Goal: Find specific fact: Find specific fact

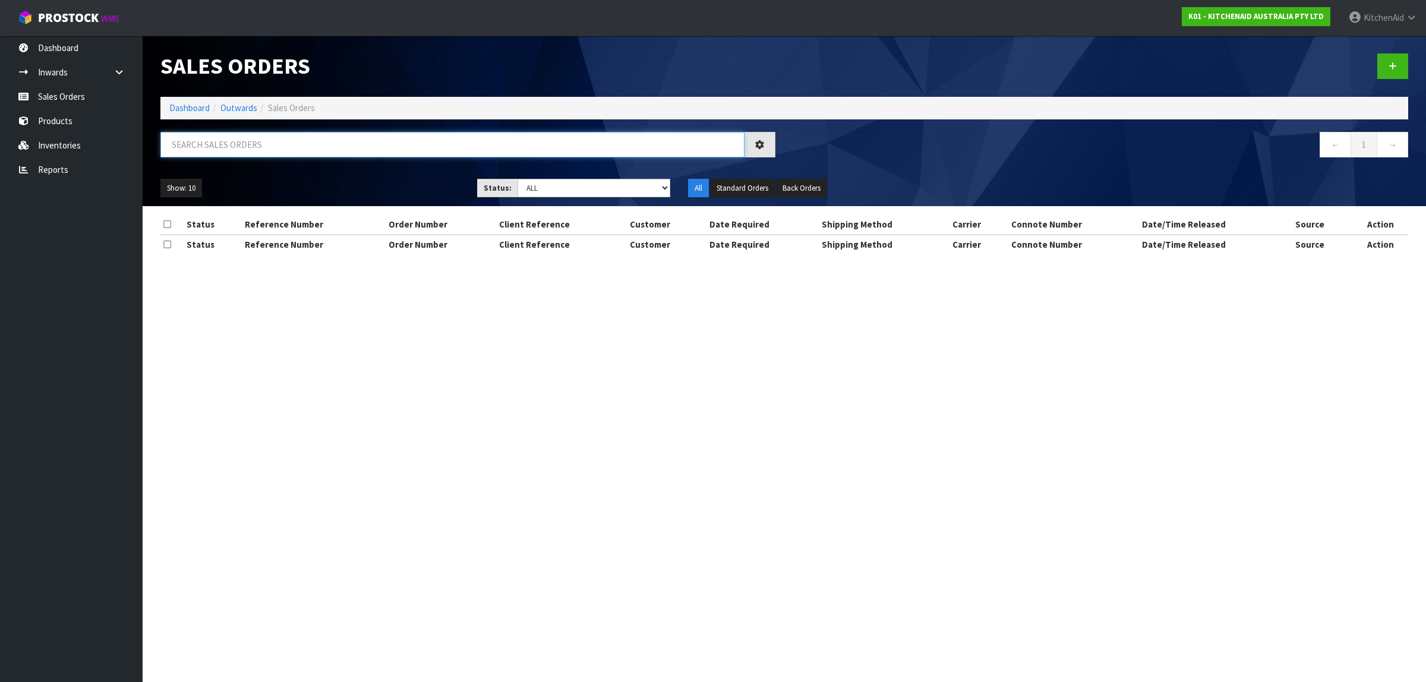
click at [289, 144] on input "text" at bounding box center [452, 145] width 584 height 26
paste input "0206776678"
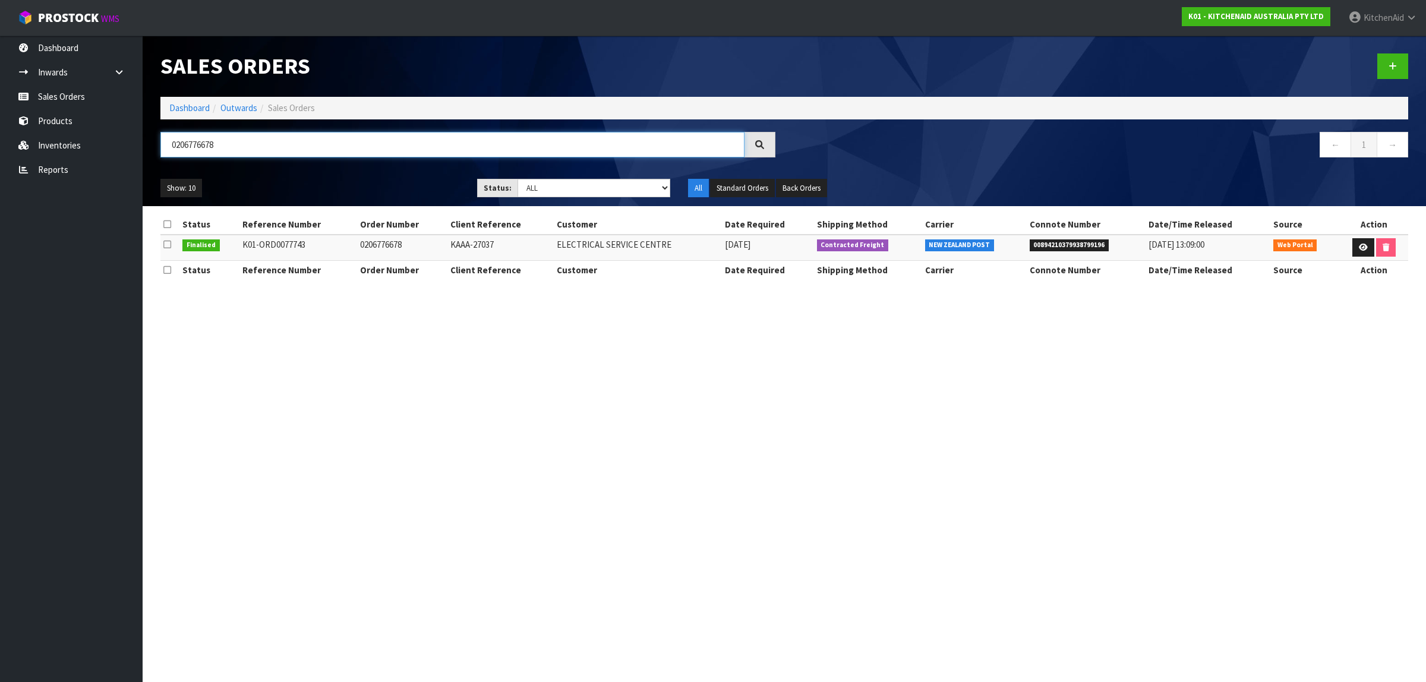
type input "0206776678"
click at [67, 123] on link "Products" at bounding box center [71, 121] width 143 height 24
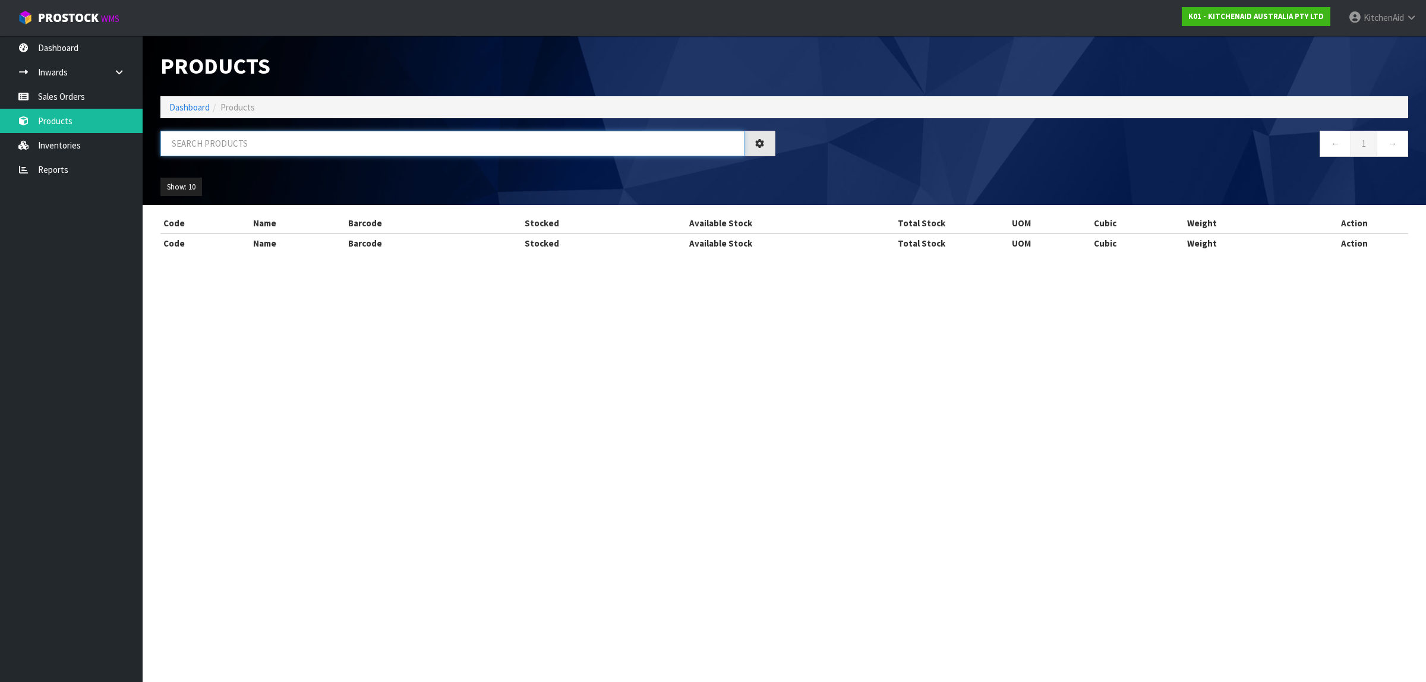
click at [247, 143] on input "text" at bounding box center [452, 144] width 584 height 26
paste input "W10279256"
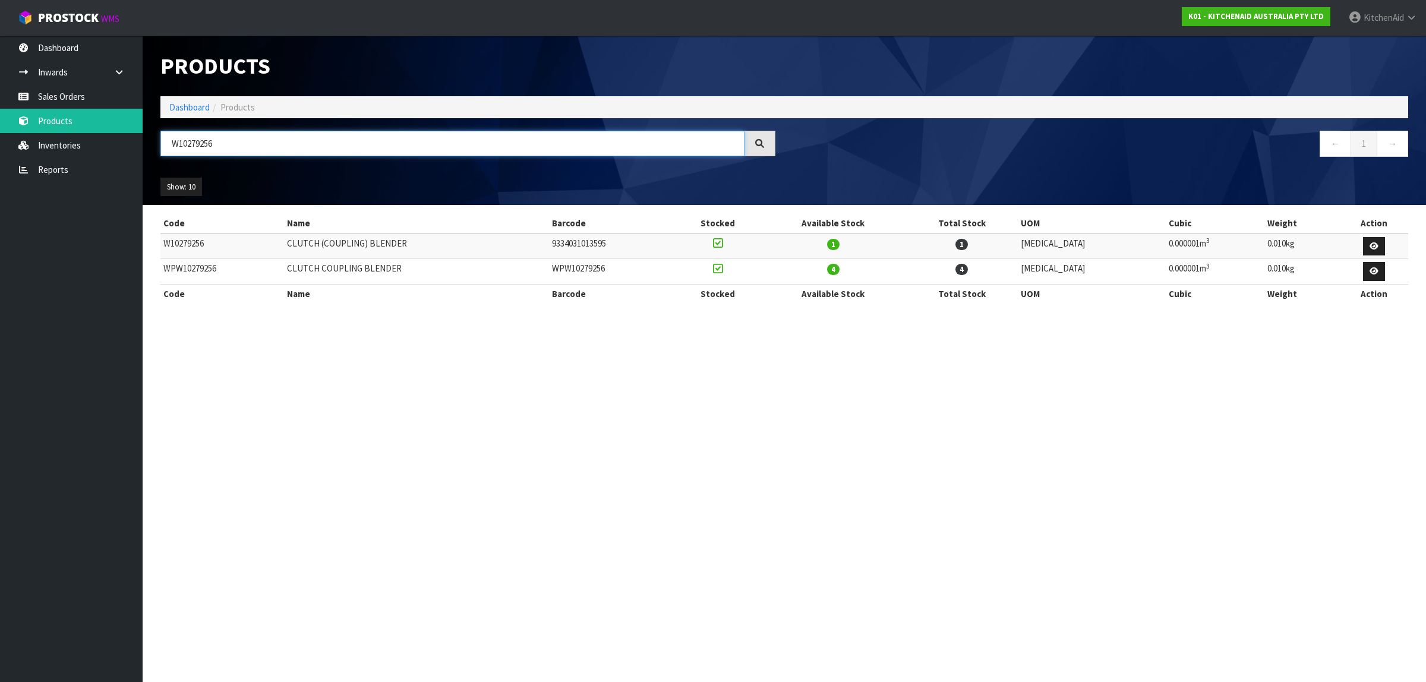
type input "W10279256"
drag, startPoint x: 236, startPoint y: 273, endPoint x: 160, endPoint y: 274, distance: 75.5
click at [160, 274] on td "WPW10279256" at bounding box center [222, 272] width 124 height 26
copy td "WPW10279256"
click at [72, 96] on link "Sales Orders" at bounding box center [71, 96] width 143 height 24
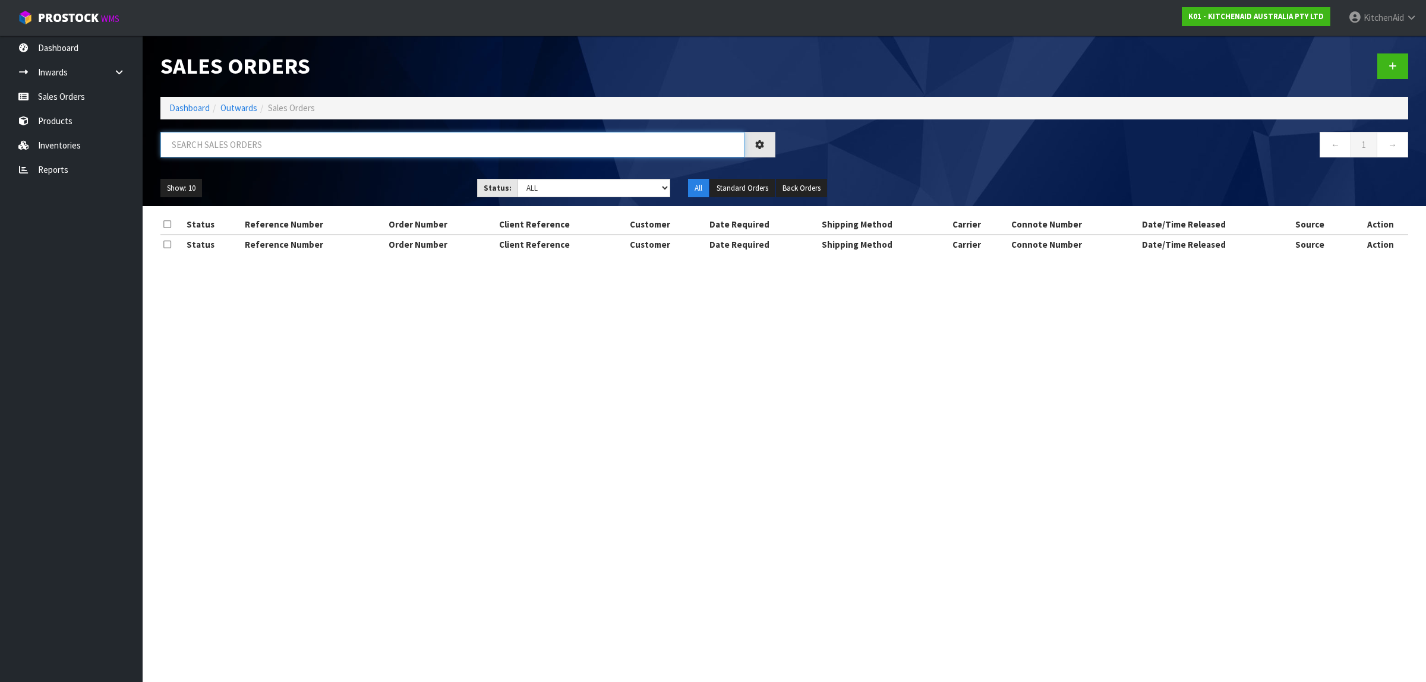
click at [284, 144] on input "text" at bounding box center [452, 145] width 584 height 26
paste input "KA-18449"
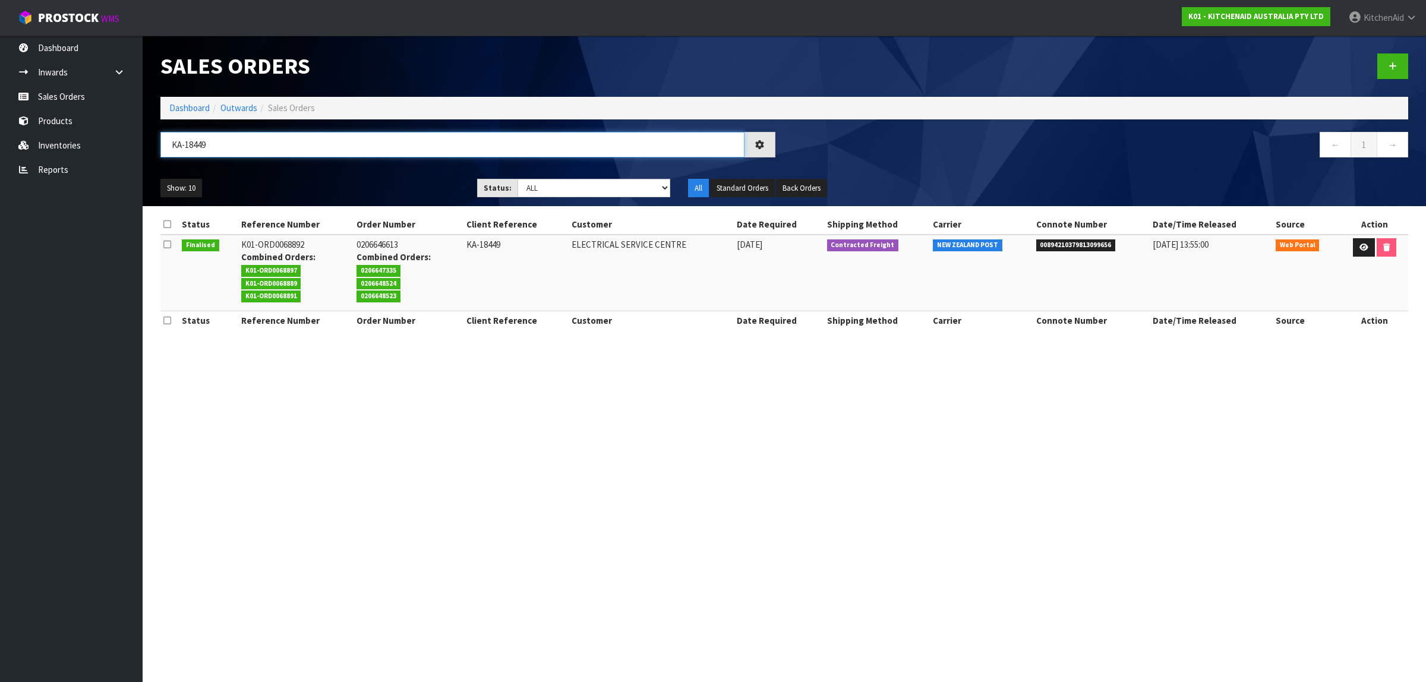
type input "KA-18449"
drag, startPoint x: 357, startPoint y: 269, endPoint x: 396, endPoint y: 272, distance: 38.7
click at [396, 272] on span "0206647335" at bounding box center [378, 271] width 44 height 12
copy span "0206647335"
drag, startPoint x: 358, startPoint y: 281, endPoint x: 402, endPoint y: 281, distance: 43.4
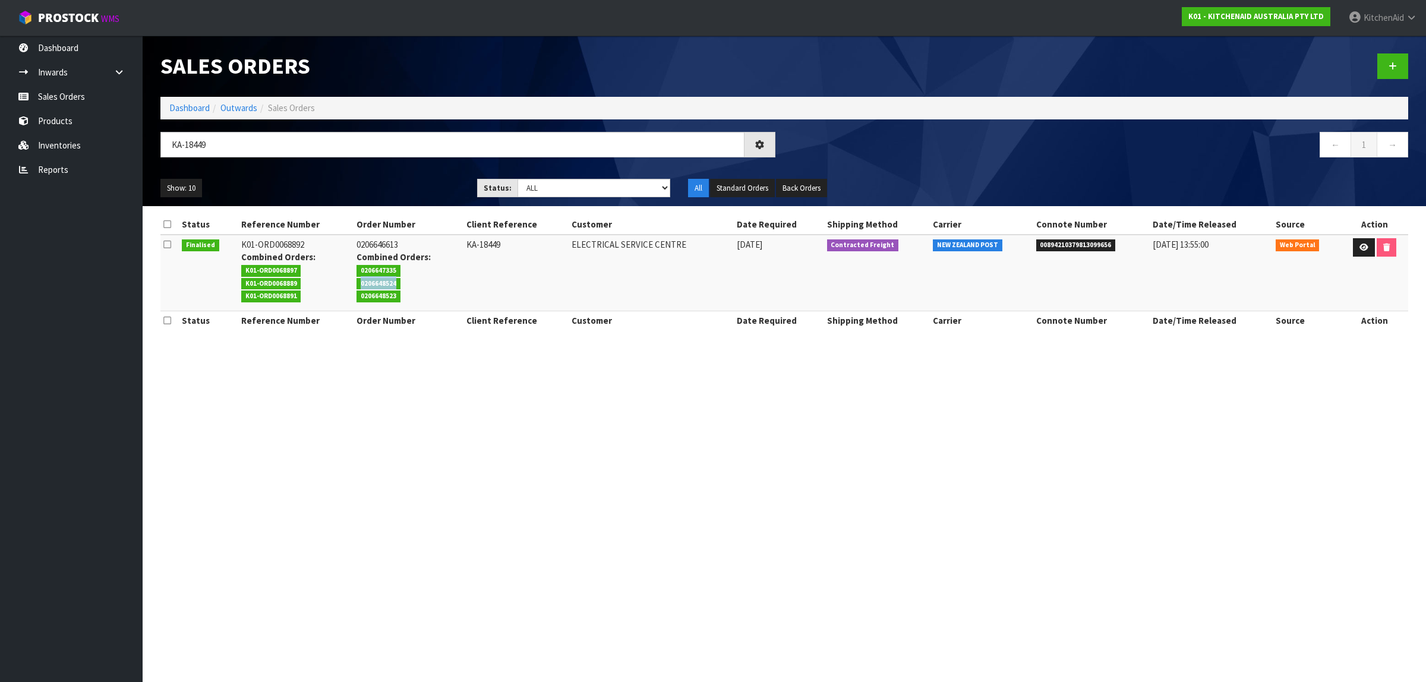
click at [402, 281] on li "0206648524" at bounding box center [408, 282] width 104 height 12
copy span "0206648524"
drag, startPoint x: 359, startPoint y: 298, endPoint x: 395, endPoint y: 300, distance: 35.7
click at [395, 300] on span "0206648523" at bounding box center [378, 297] width 44 height 12
copy span "0206648523"
